Goal: Information Seeking & Learning: Learn about a topic

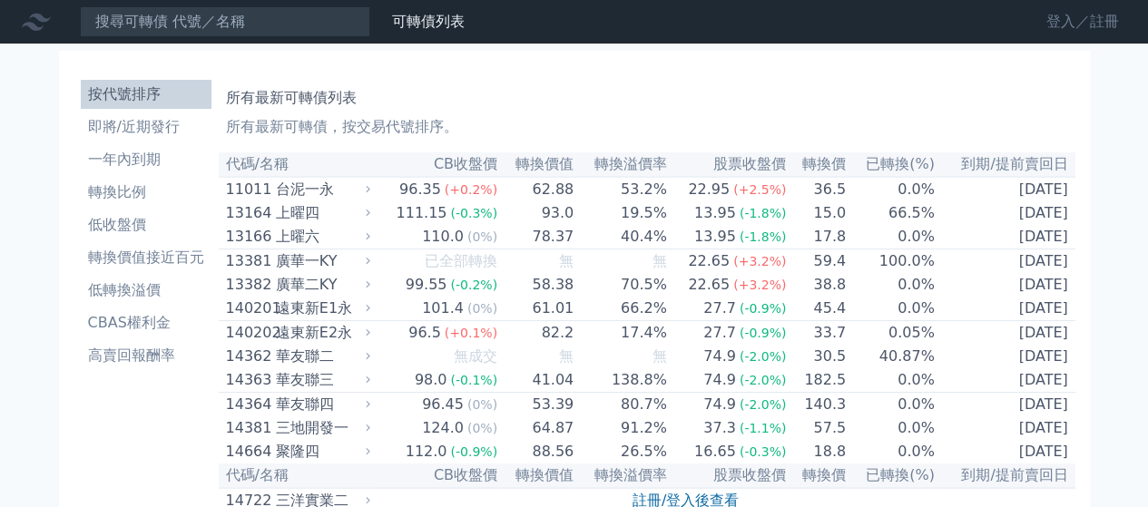
click at [1069, 31] on link "登入／註冊" at bounding box center [1083, 21] width 102 height 29
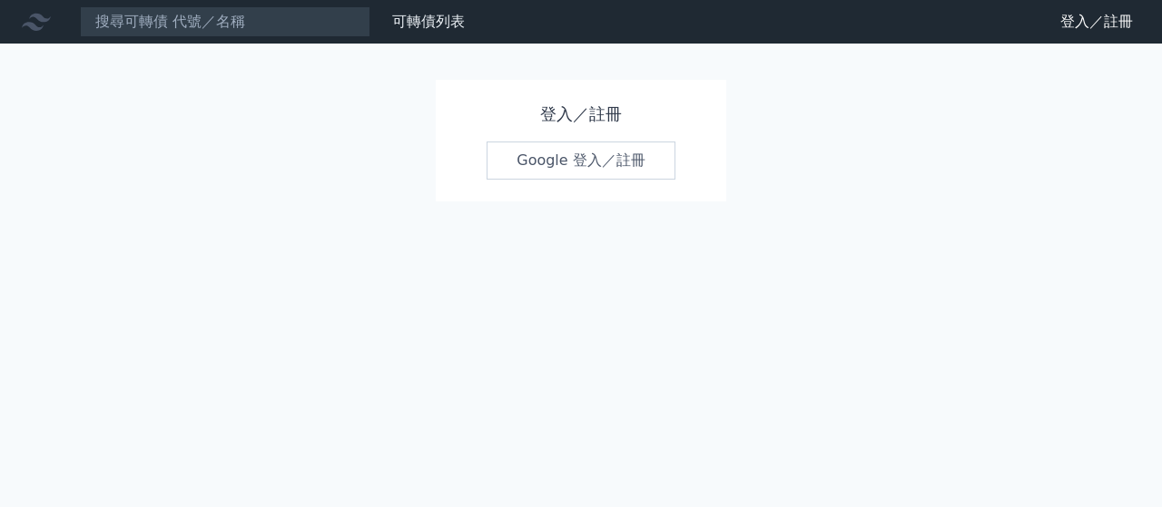
click at [576, 162] on link "Google 登入／註冊" at bounding box center [580, 161] width 189 height 38
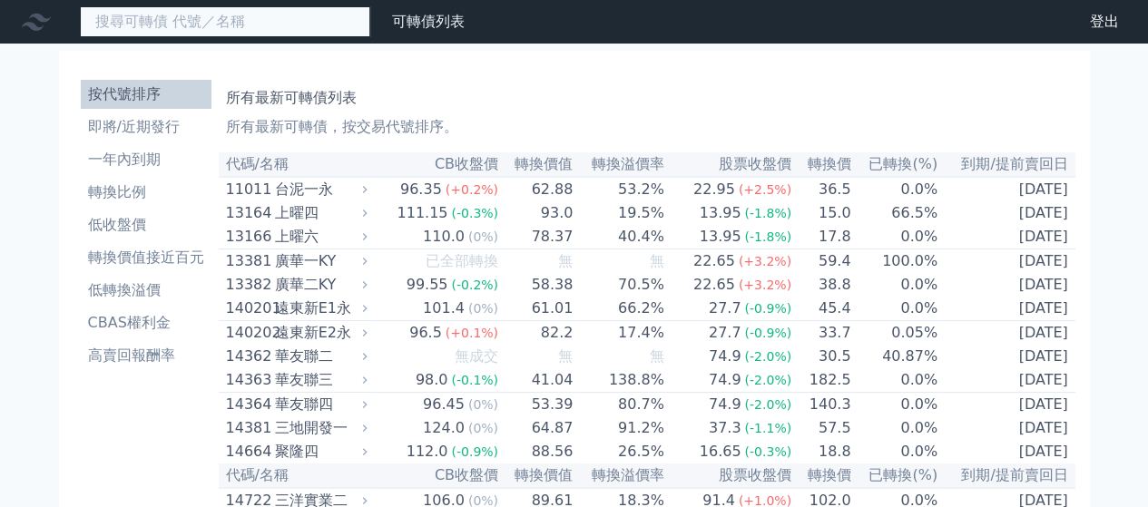
click at [216, 16] on input at bounding box center [225, 21] width 290 height 31
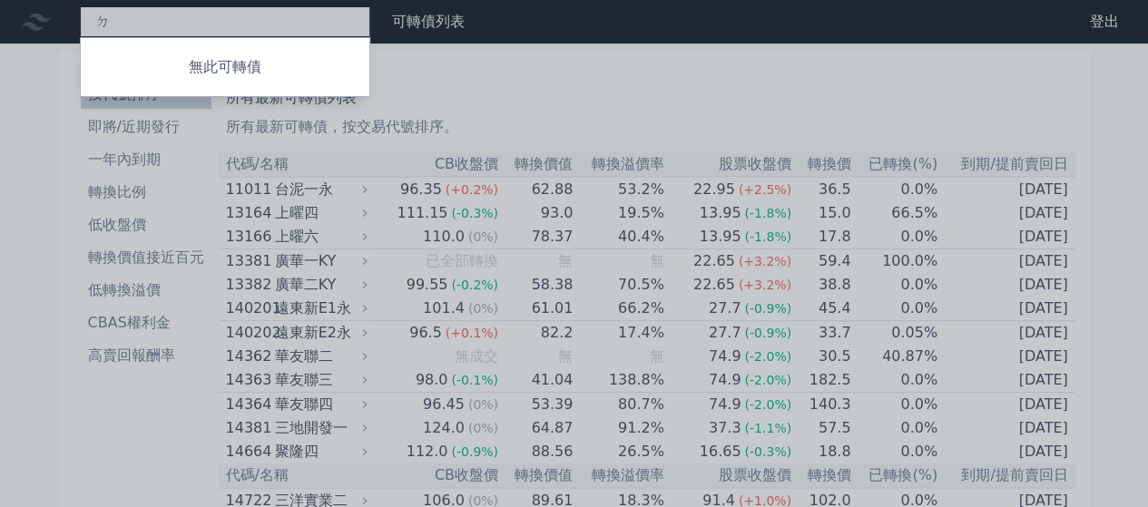
type input "ㄉˊ"
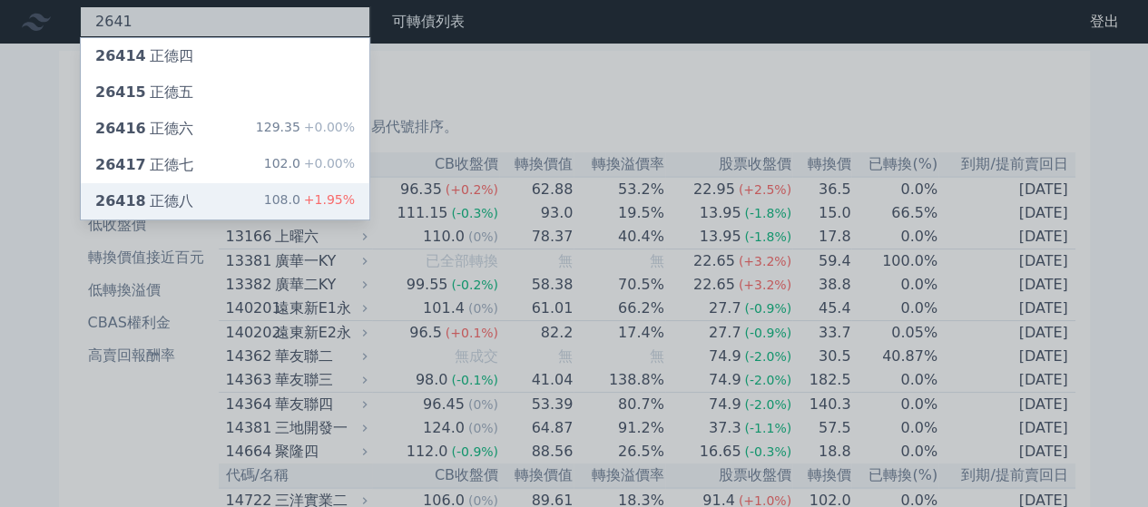
type input "2641"
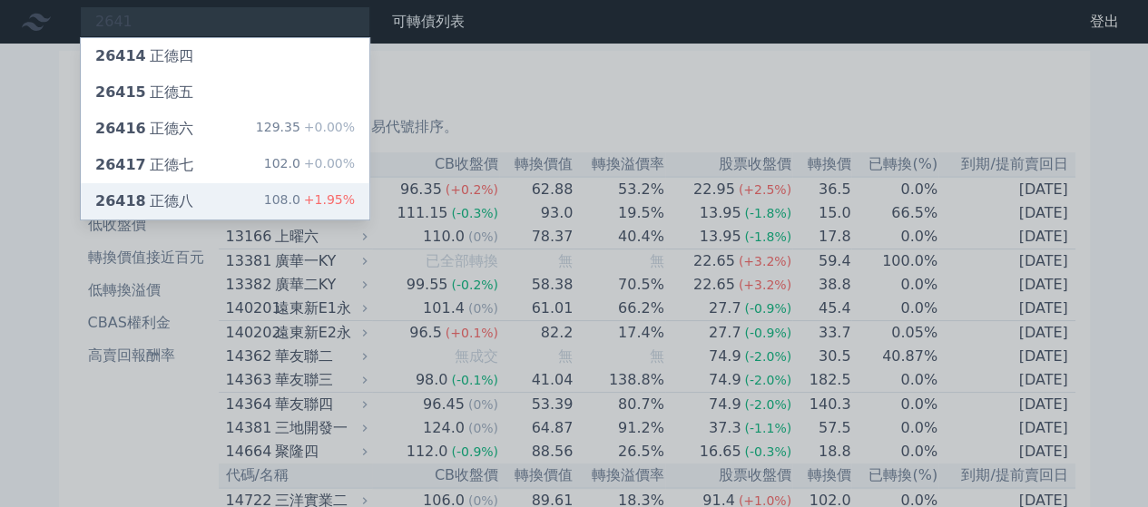
click at [243, 199] on div "26418 正德八 108.0 +1.95%" at bounding box center [225, 201] width 289 height 36
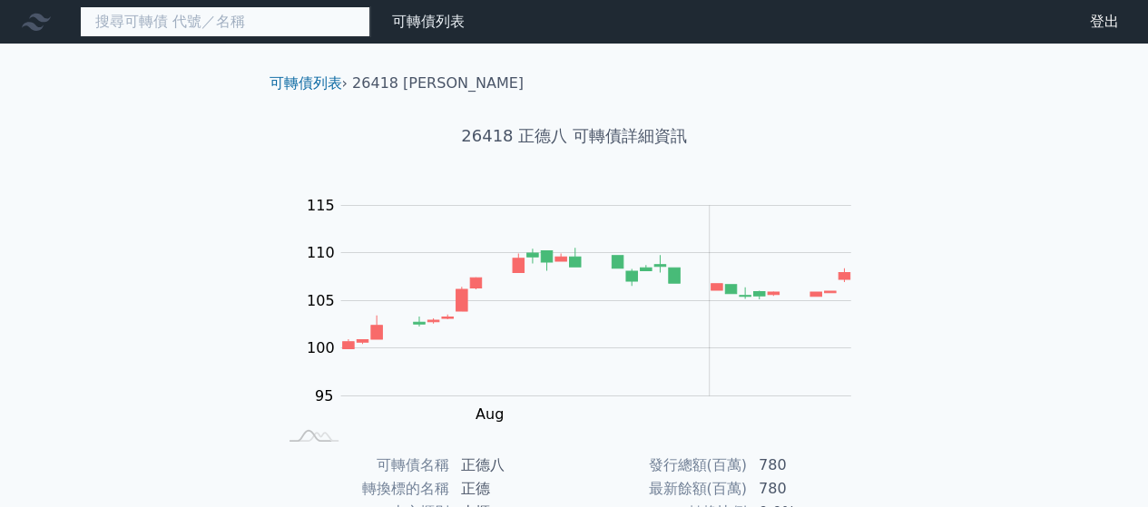
click at [248, 16] on input at bounding box center [225, 21] width 290 height 31
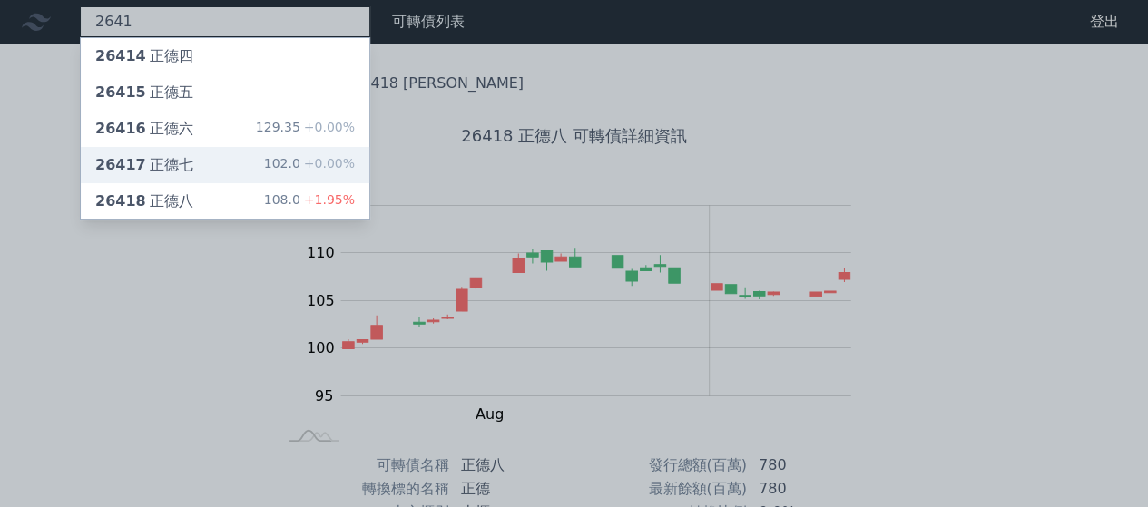
type input "2641"
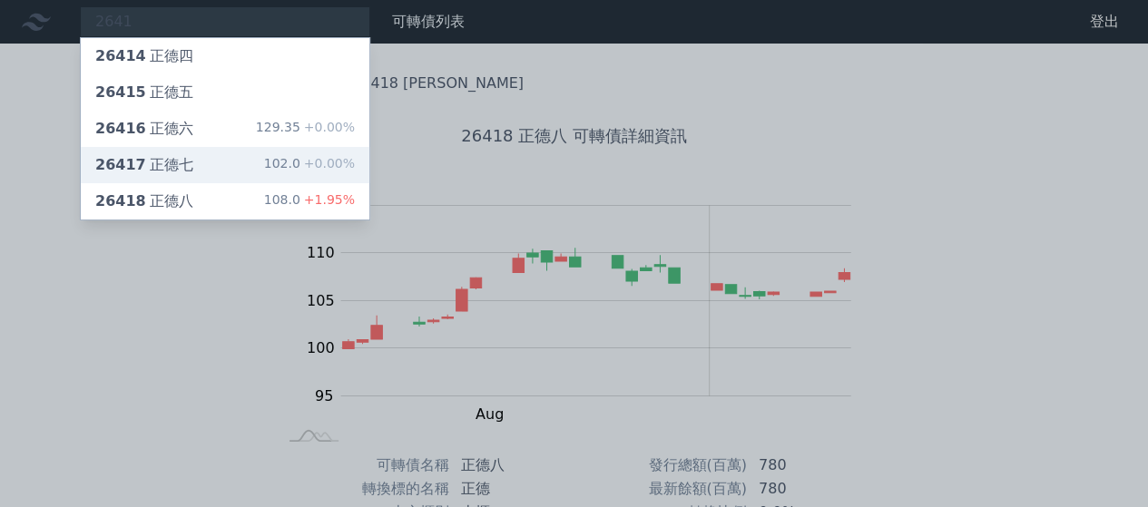
click at [218, 167] on div "26417 正德七 102.0 +0.00%" at bounding box center [225, 165] width 289 height 36
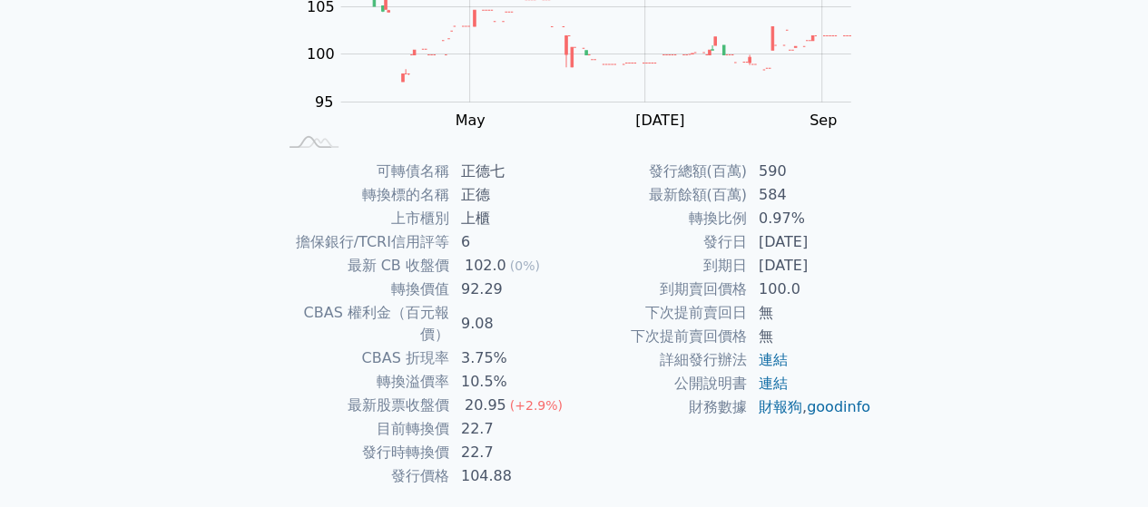
scroll to position [299, 0]
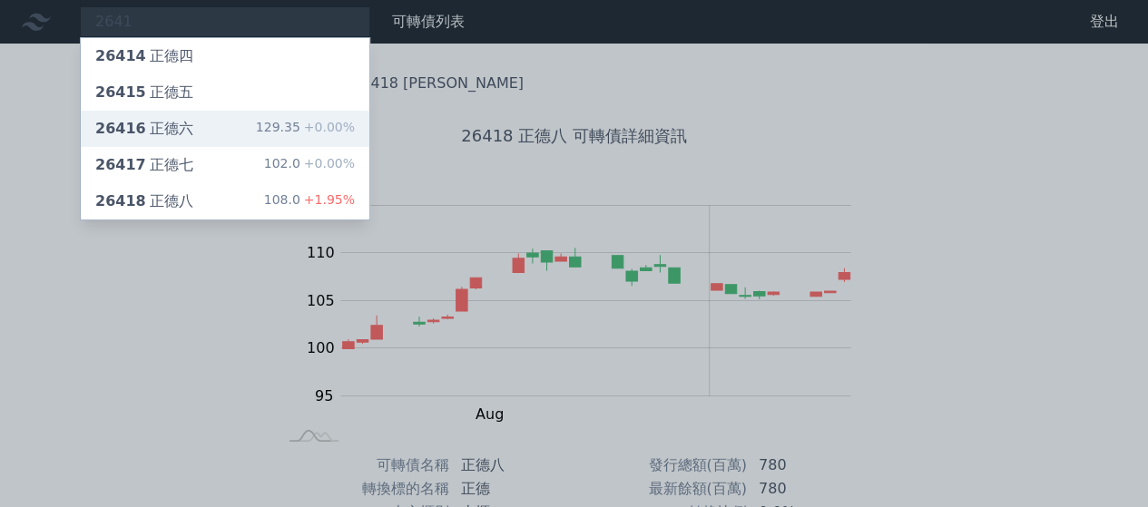
click at [210, 134] on div "26416 正德六 129.35 +0.00%" at bounding box center [225, 129] width 289 height 36
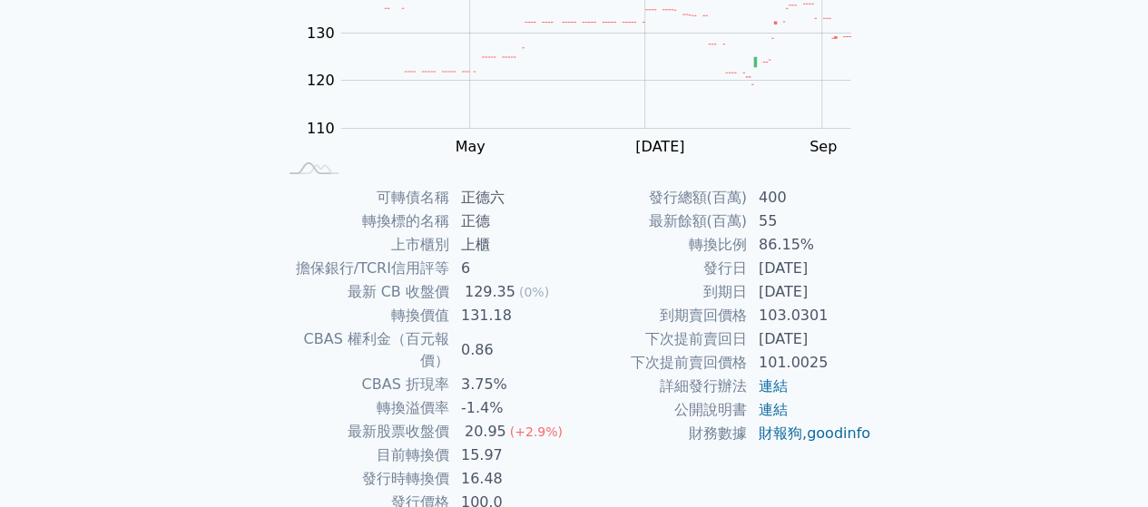
scroll to position [332, 0]
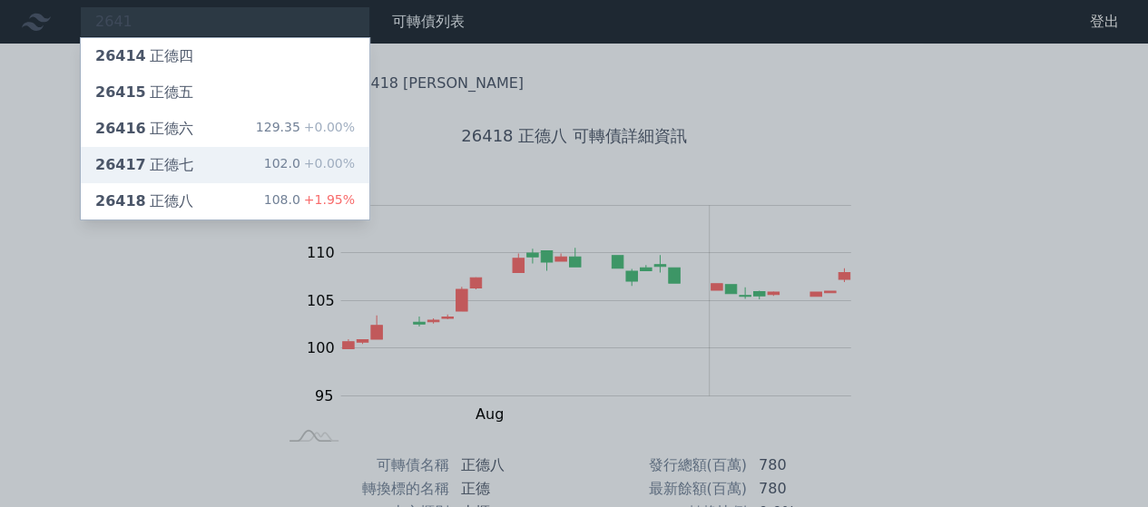
click at [226, 166] on div "26417 正德七 102.0 +0.00%" at bounding box center [225, 165] width 289 height 36
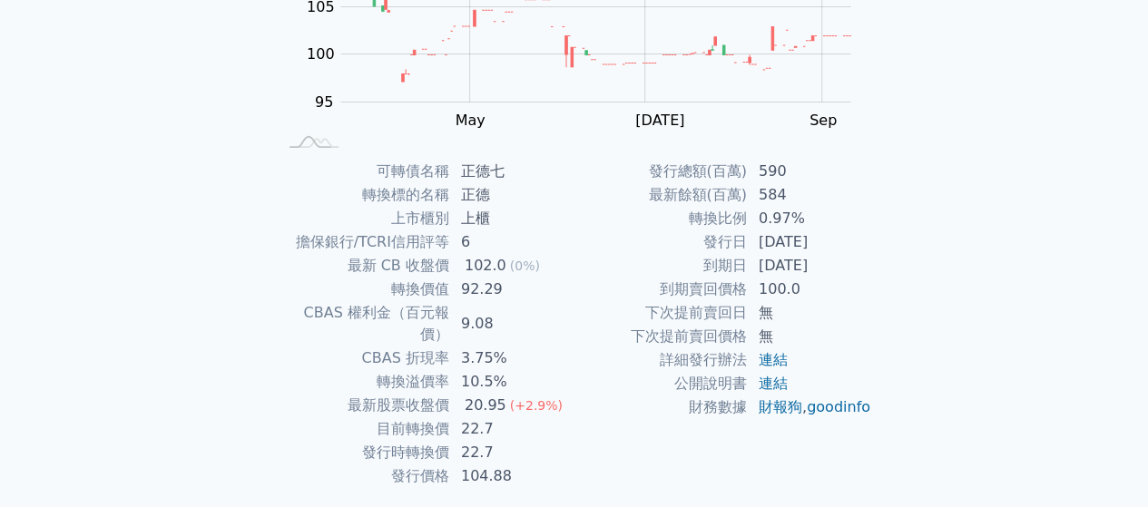
scroll to position [332, 0]
